Goal: Task Accomplishment & Management: Use online tool/utility

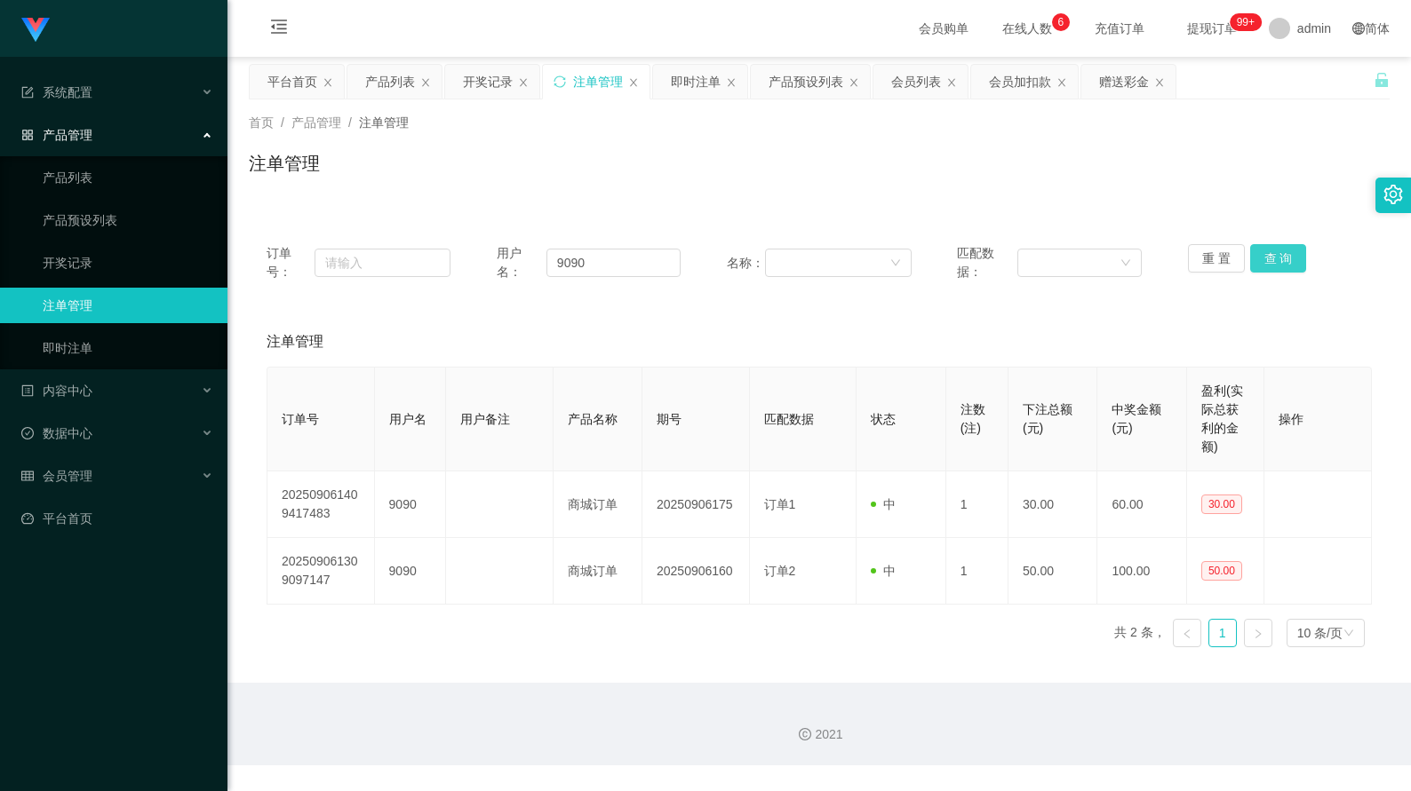
click at [1264, 258] on button "查 询" at bounding box center [1278, 258] width 57 height 28
drag, startPoint x: 599, startPoint y: 257, endPoint x: 546, endPoint y: 258, distance: 52.4
click at [546, 258] on input "9090" at bounding box center [613, 263] width 135 height 28
click at [1035, 90] on div "会员加扣款" at bounding box center [1020, 82] width 62 height 34
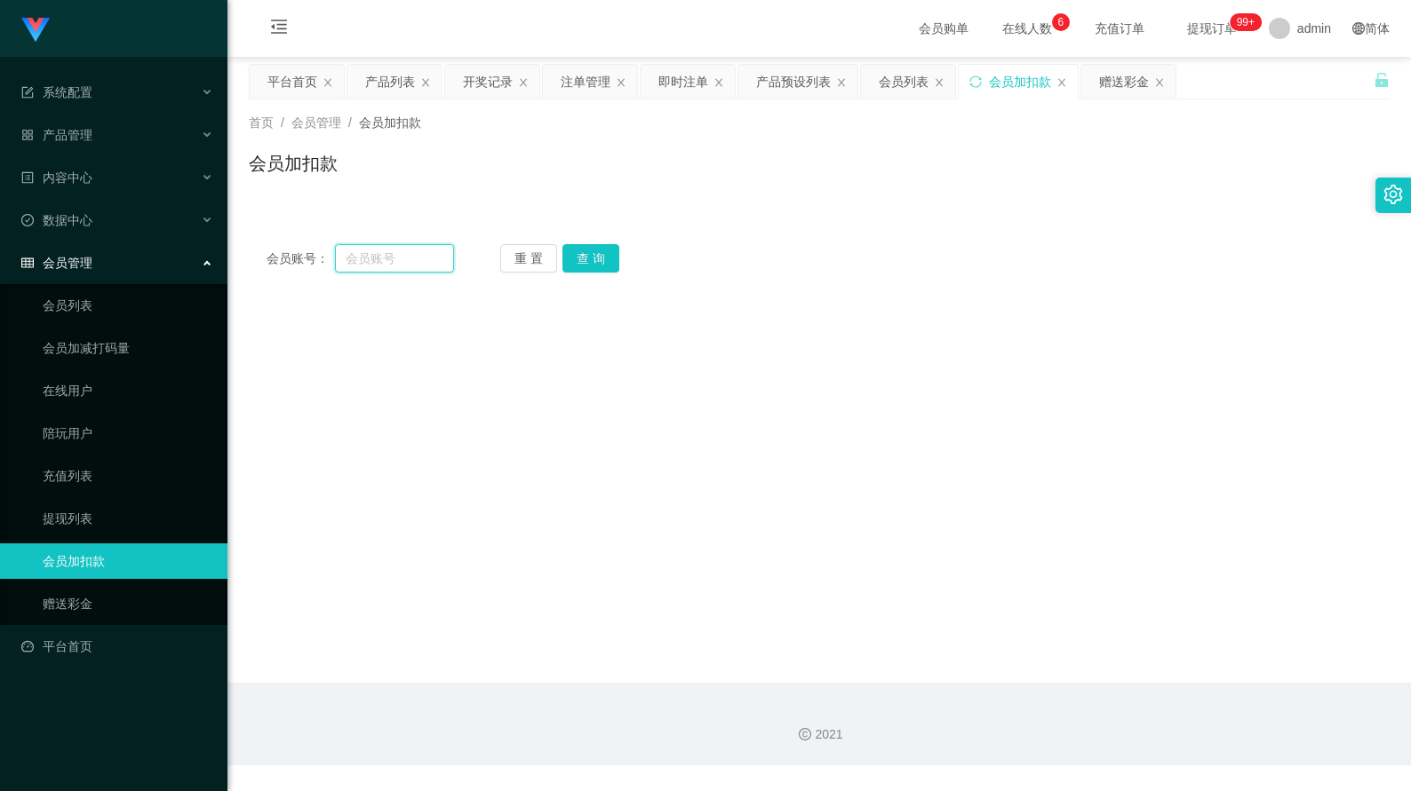
click at [394, 261] on input "text" at bounding box center [394, 258] width 119 height 28
paste input "9090"
type input "9090"
click at [570, 255] on button "查 询" at bounding box center [590, 258] width 57 height 28
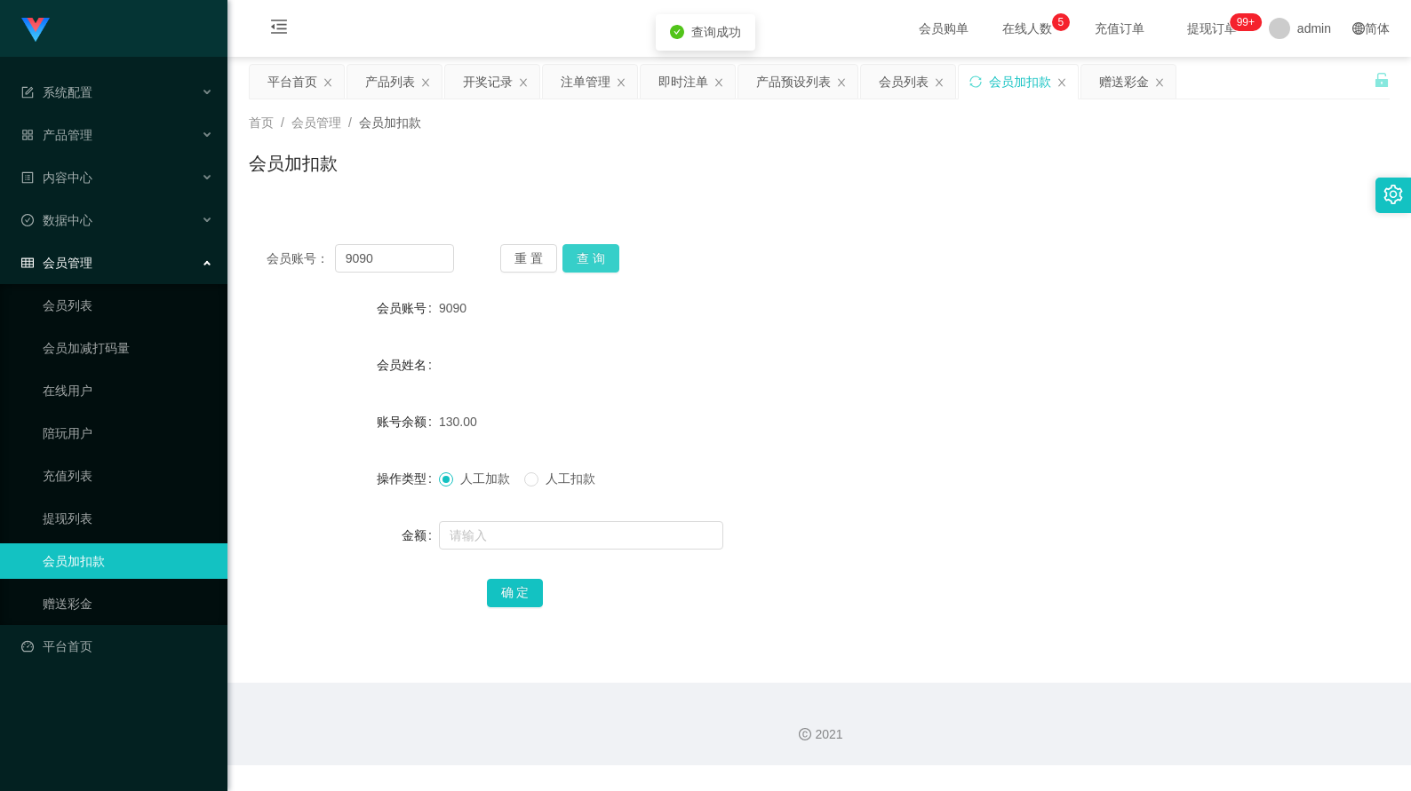
click at [596, 254] on button "查 询" at bounding box center [590, 258] width 57 height 28
click at [1119, 91] on div "赠送彩金" at bounding box center [1124, 82] width 50 height 34
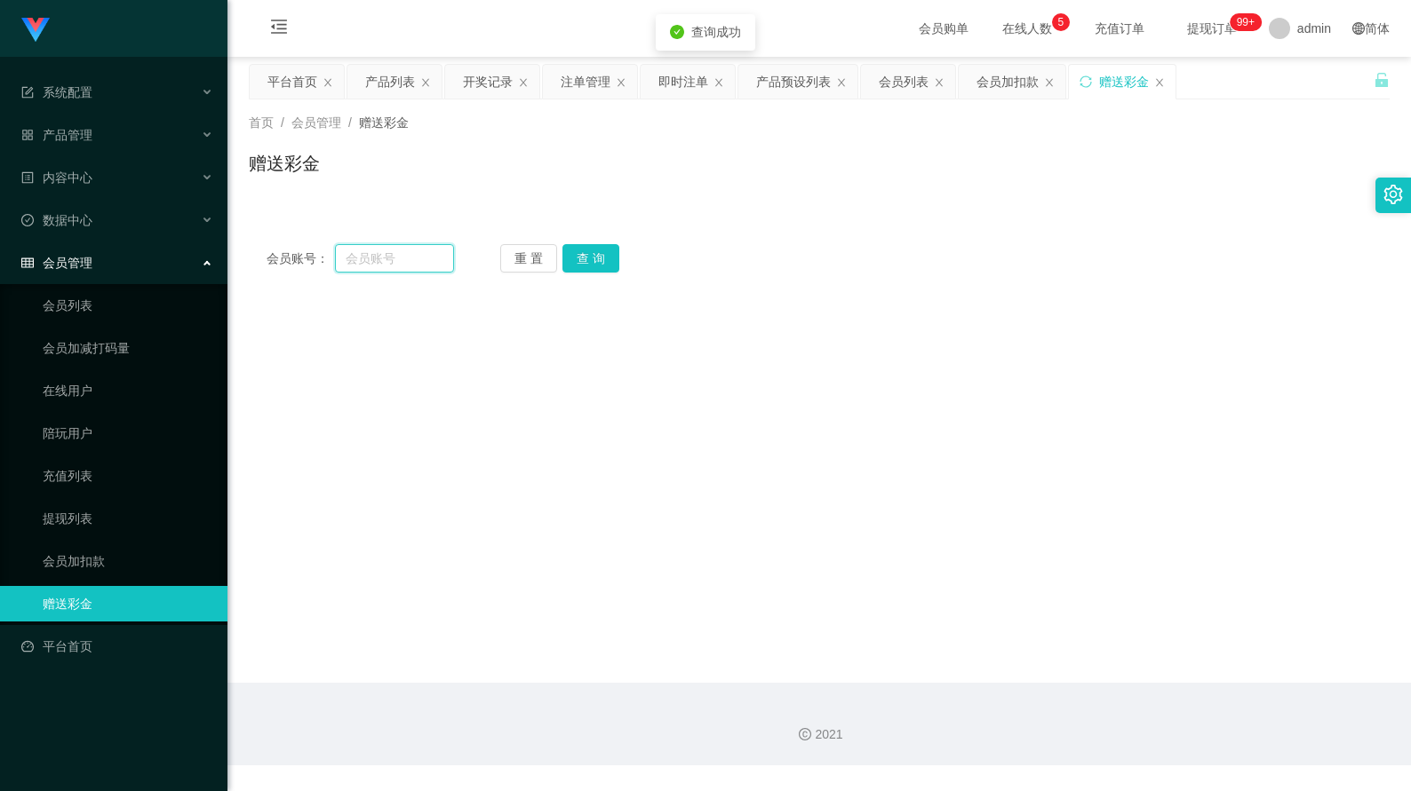
click at [424, 252] on input "text" at bounding box center [394, 258] width 119 height 28
paste input "9090"
type input "9090"
click at [579, 261] on button "查 询" at bounding box center [590, 258] width 57 height 28
